Goal: Use online tool/utility: Utilize a website feature to perform a specific function

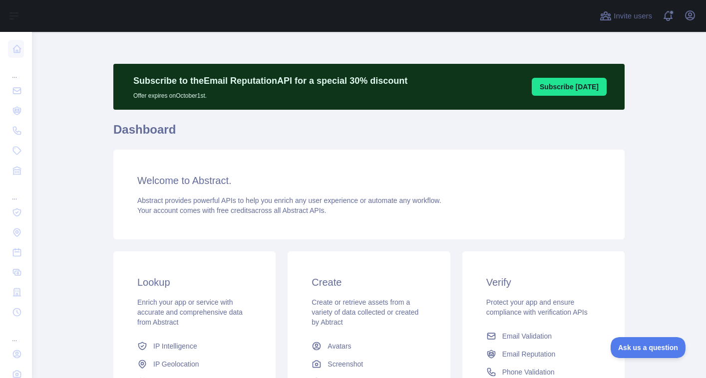
scroll to position [83, 0]
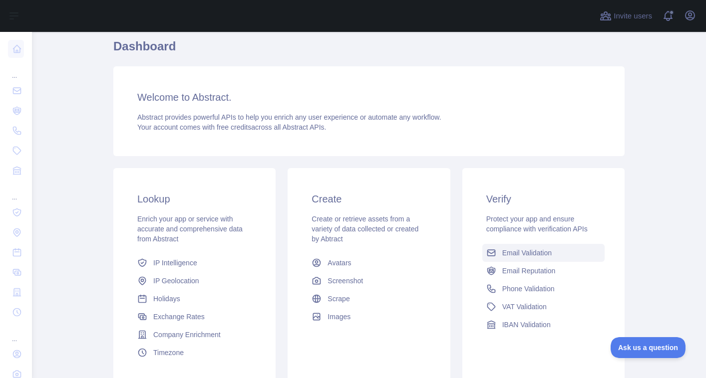
click at [531, 255] on span "Email Validation" at bounding box center [526, 253] width 49 height 10
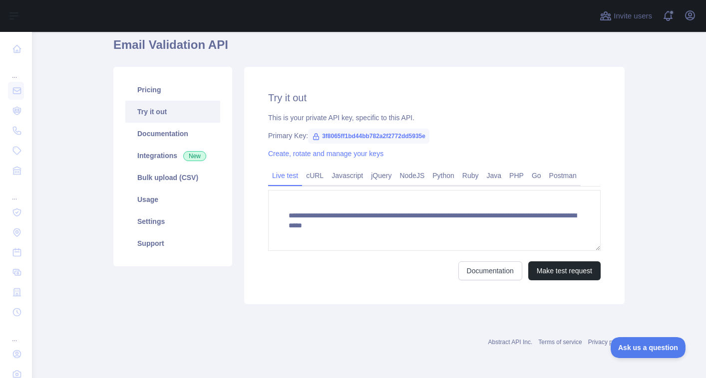
scroll to position [83, 0]
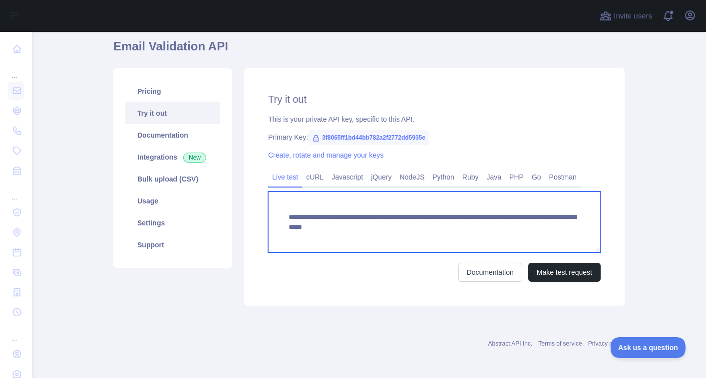
drag, startPoint x: 471, startPoint y: 228, endPoint x: 585, endPoint y: 225, distance: 113.8
click at [585, 225] on textarea "**********" at bounding box center [434, 222] width 332 height 61
type textarea "**********"
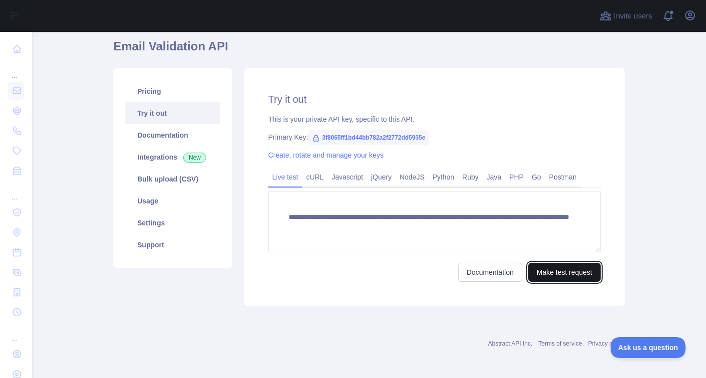
click at [562, 270] on button "Make test request" at bounding box center [564, 272] width 72 height 19
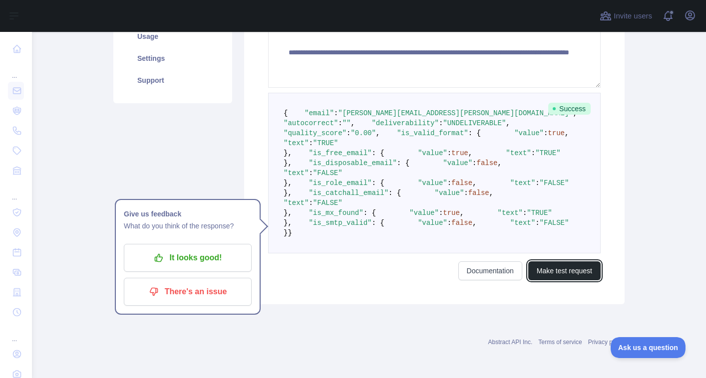
scroll to position [425, 0]
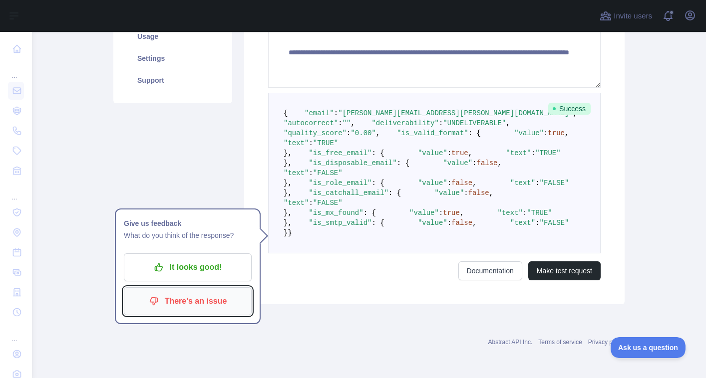
click at [200, 293] on p "There's an issue" at bounding box center [187, 301] width 113 height 17
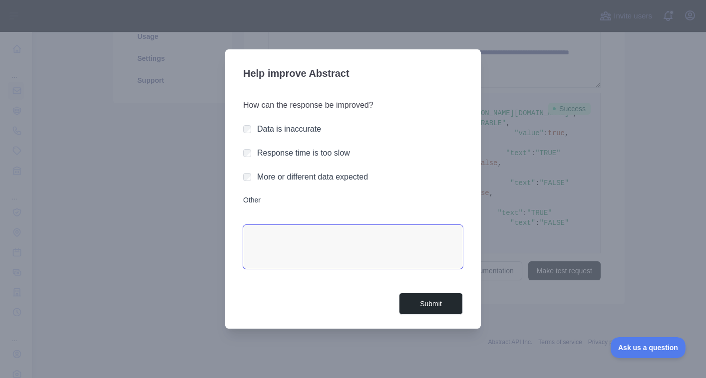
click at [295, 239] on textarea "Other" at bounding box center [353, 247] width 220 height 44
type textarea "**********"
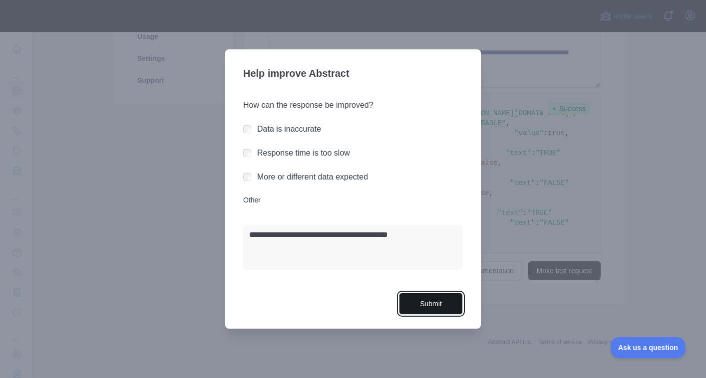
click at [449, 299] on button "Submit" at bounding box center [431, 304] width 64 height 22
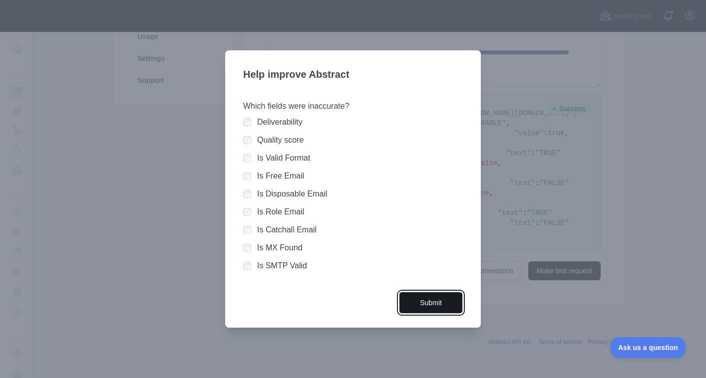
click at [423, 304] on button "Submit" at bounding box center [431, 303] width 64 height 22
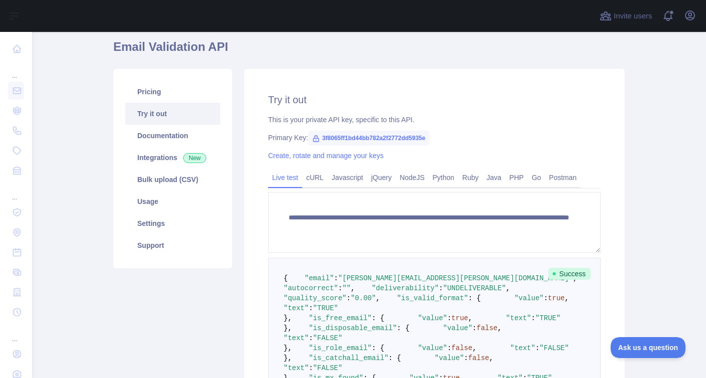
scroll to position [83, 0]
click at [169, 221] on link "Settings" at bounding box center [172, 223] width 95 height 22
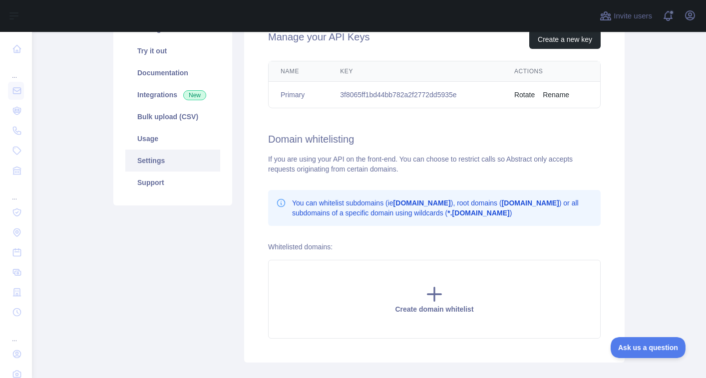
scroll to position [150, 0]
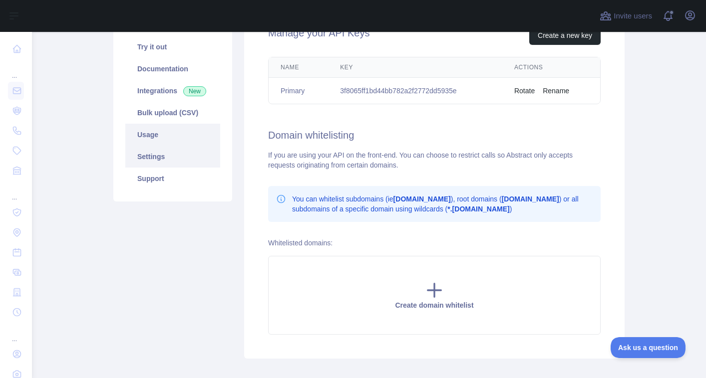
click at [162, 138] on link "Usage" at bounding box center [172, 135] width 95 height 22
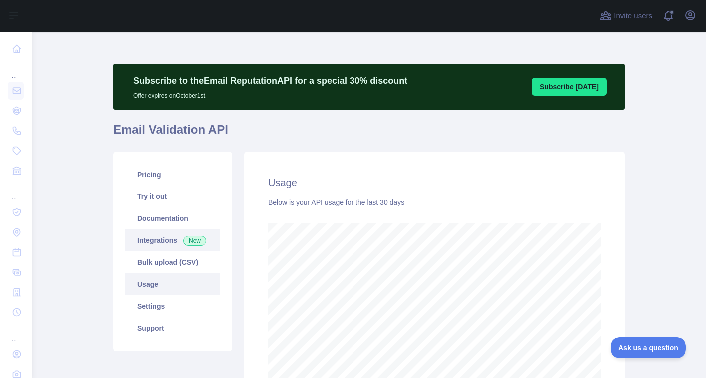
click at [155, 240] on link "Integrations New" at bounding box center [172, 241] width 95 height 22
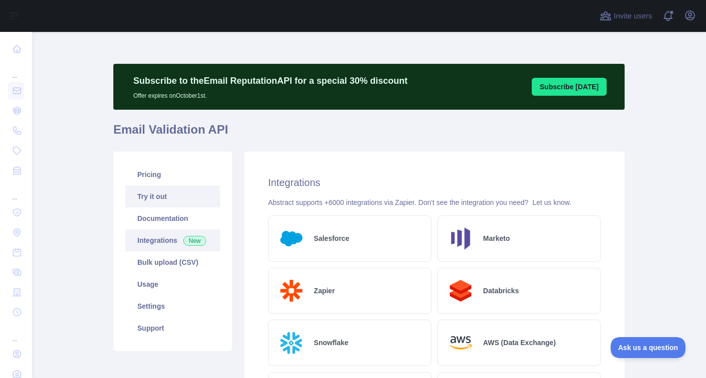
click at [154, 200] on link "Try it out" at bounding box center [172, 197] width 95 height 22
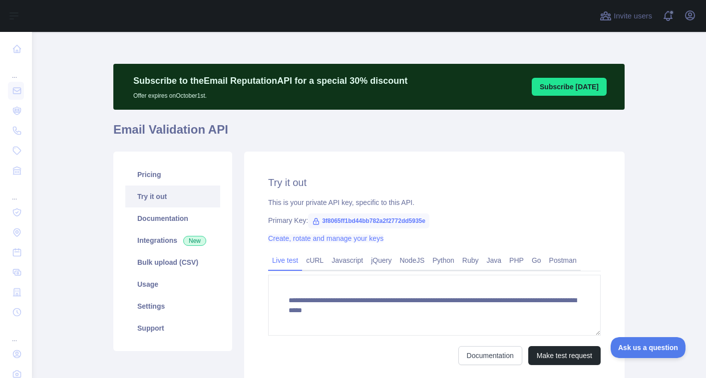
scroll to position [85, 0]
